Goal: Task Accomplishment & Management: Manage account settings

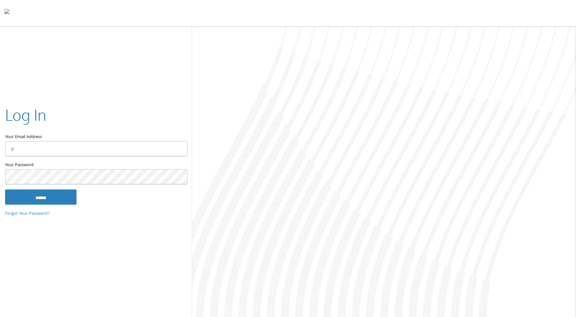
type input "**********"
click at [36, 197] on input "******" at bounding box center [41, 196] width 72 height 15
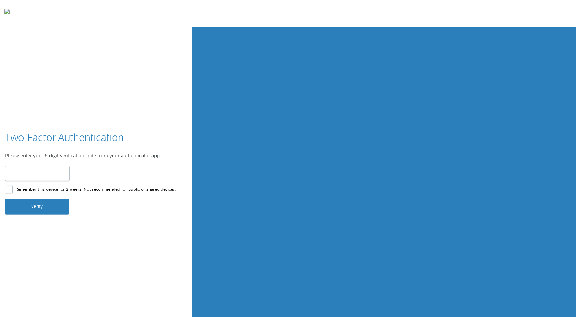
type input "******"
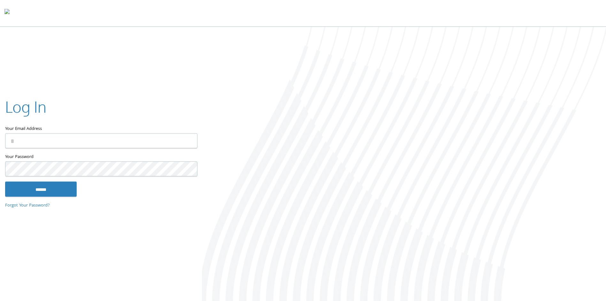
type input "**********"
